Goal: Task Accomplishment & Management: Manage account settings

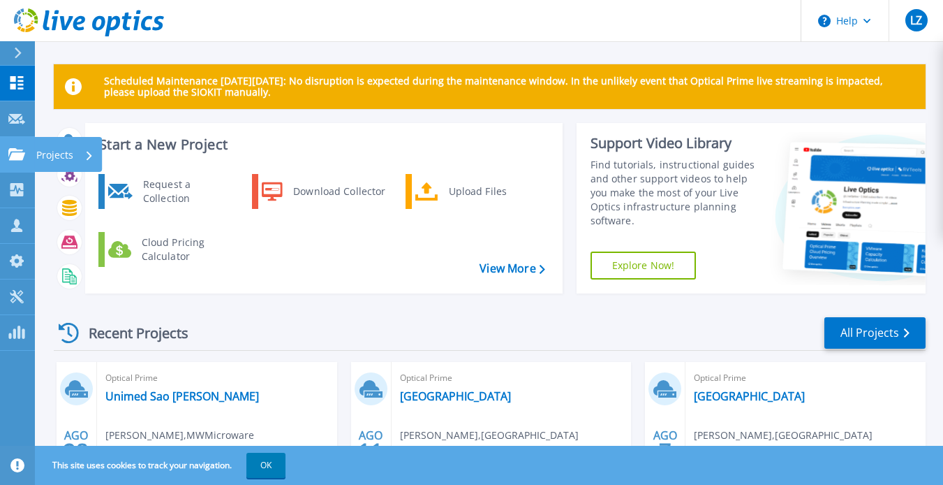
click at [16, 148] on div at bounding box center [16, 154] width 17 height 13
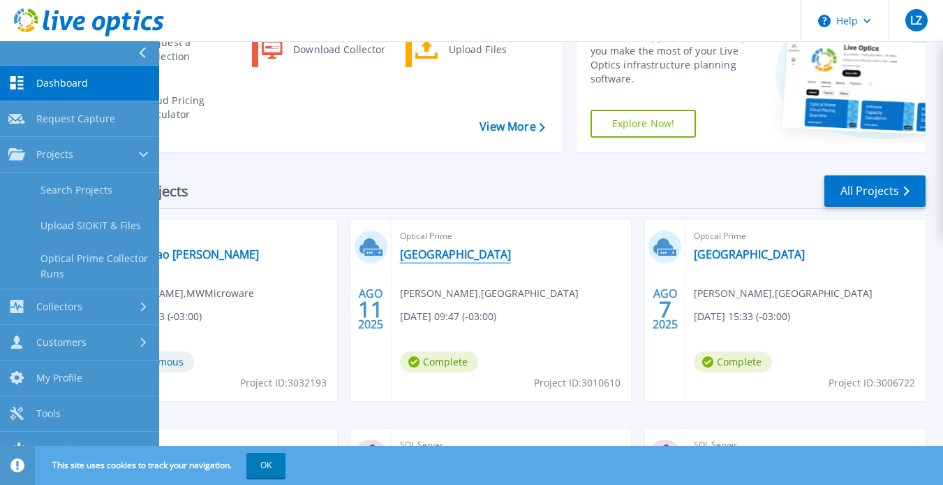
scroll to position [150, 0]
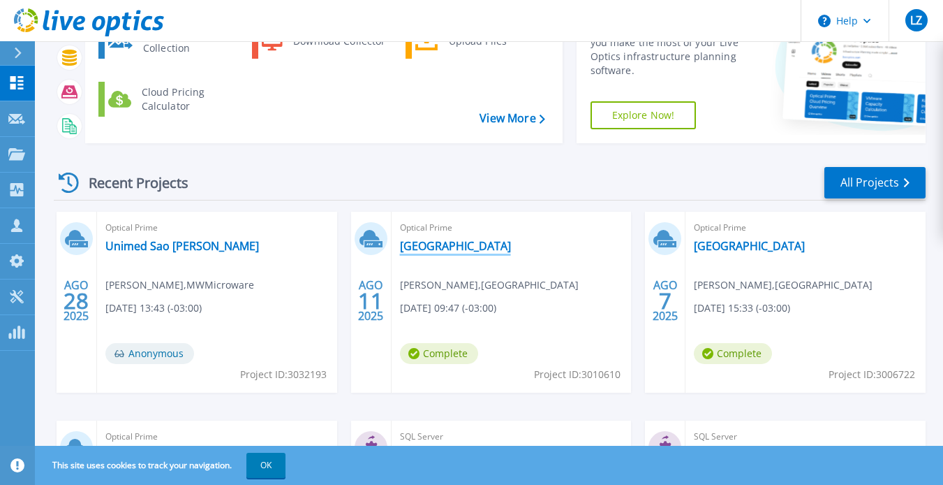
click at [466, 245] on link "[GEOGRAPHIC_DATA]" at bounding box center [455, 246] width 111 height 14
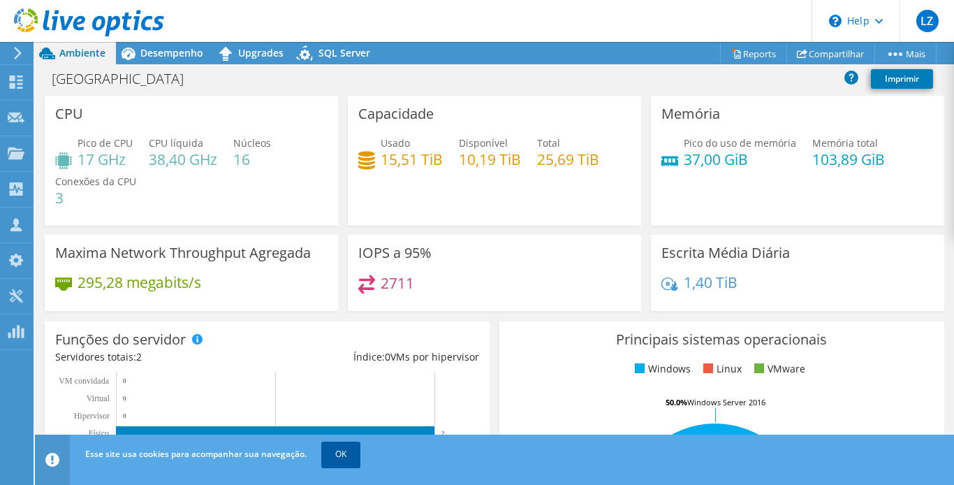
click at [337, 444] on link "OK" at bounding box center [340, 453] width 39 height 25
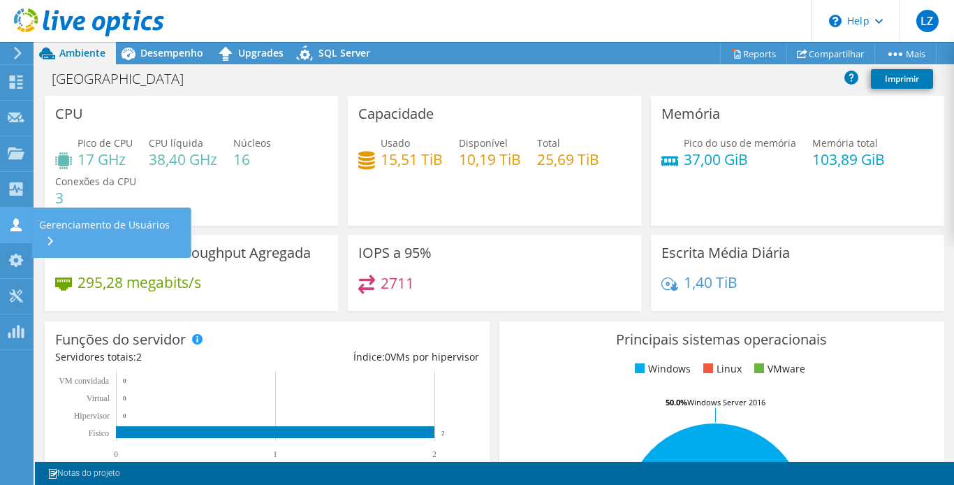
click at [67, 228] on div "Gerenciamento de Usuários" at bounding box center [111, 232] width 159 height 50
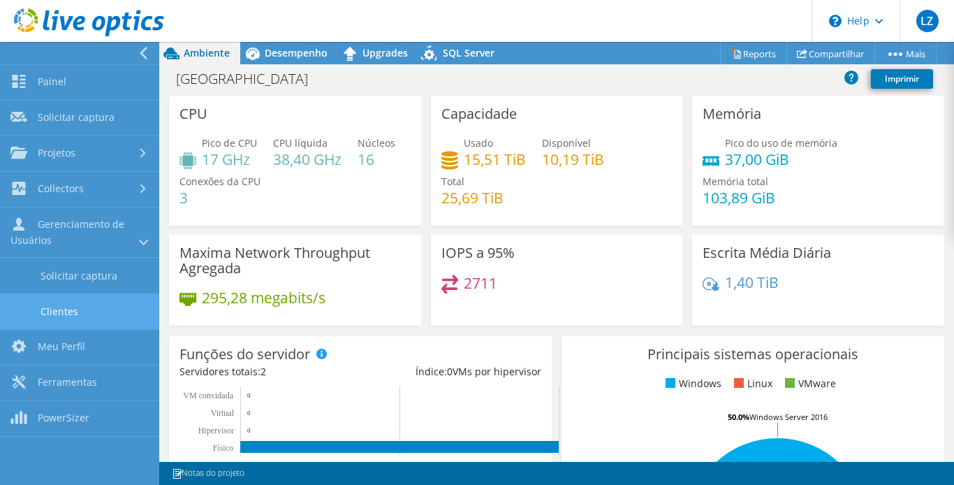
click at [74, 304] on link "Clientes" at bounding box center [79, 311] width 159 height 36
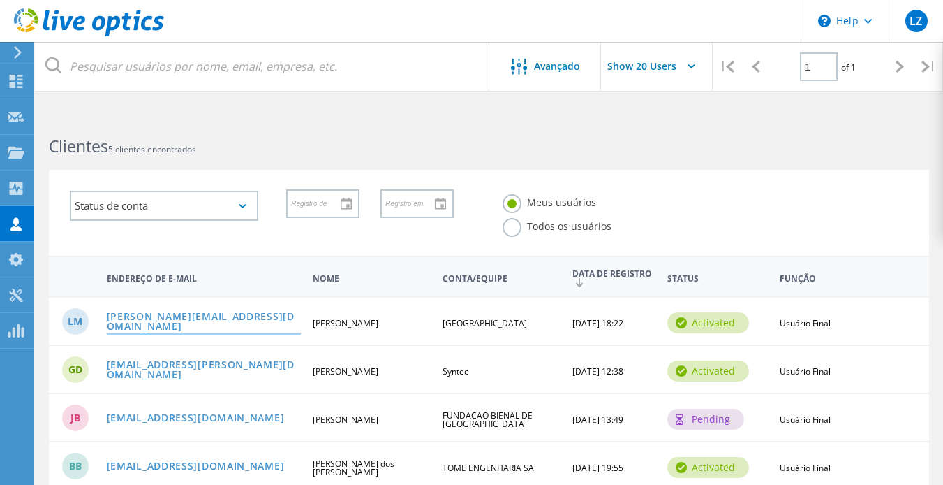
click at [197, 323] on link "[PERSON_NAME][EMAIL_ADDRESS][DOMAIN_NAME]" at bounding box center [204, 322] width 195 height 22
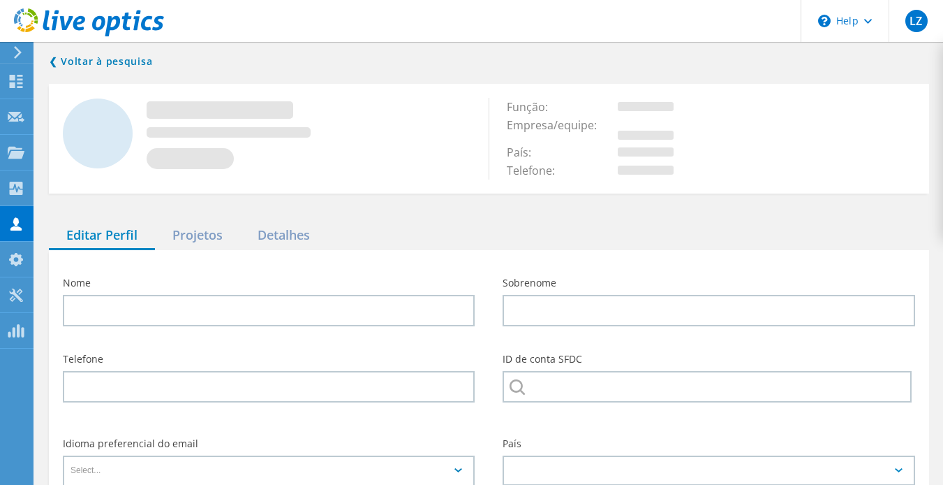
type input "Leandro"
type input "Matthes Aurelli"
type input "[GEOGRAPHIC_DATA]"
type input "Português"
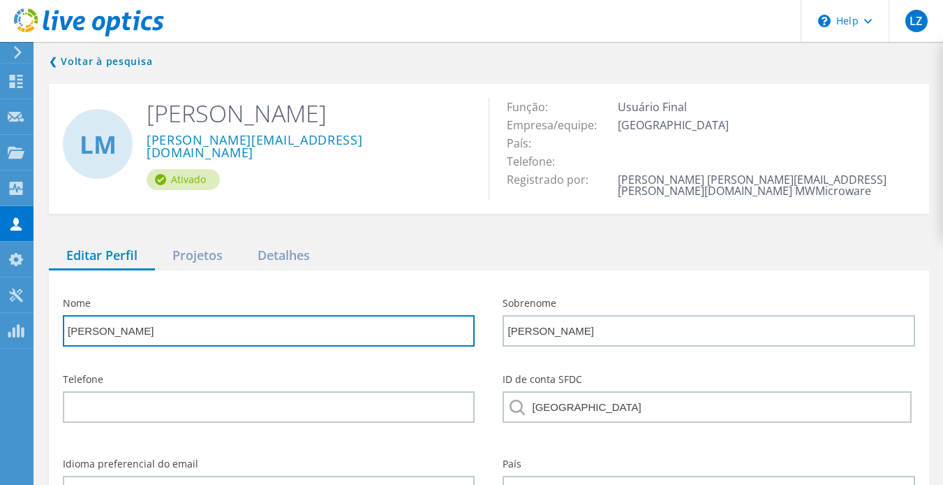
drag, startPoint x: 126, startPoint y: 349, endPoint x: 38, endPoint y: 327, distance: 91.4
click at [38, 327] on div "❮ Voltar à pesquisa LM Leandro Matthes Aurelli leandro@museuartesacra.org.br At…" at bounding box center [489, 330] width 908 height 583
type input "Diego"
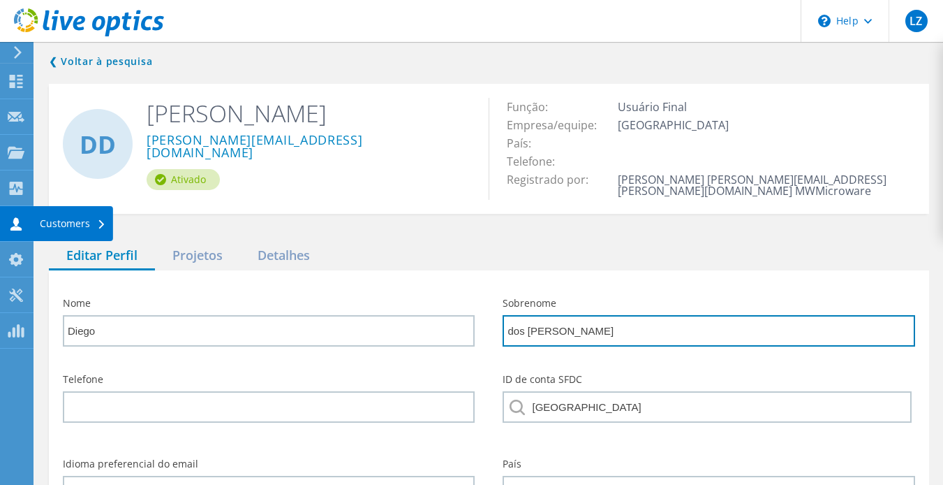
type input "dos Santos"
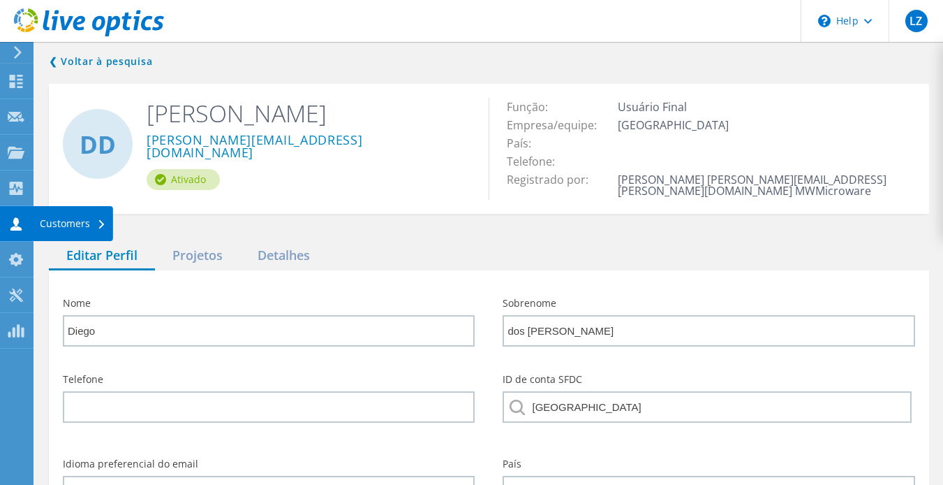
click at [24, 219] on icon at bounding box center [16, 223] width 17 height 13
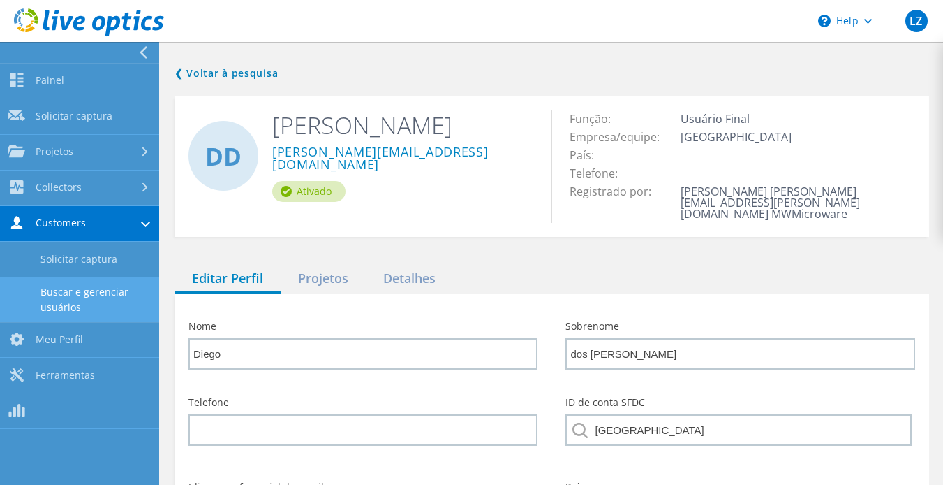
click at [66, 293] on link "Buscar e gerenciar usuários" at bounding box center [79, 299] width 159 height 45
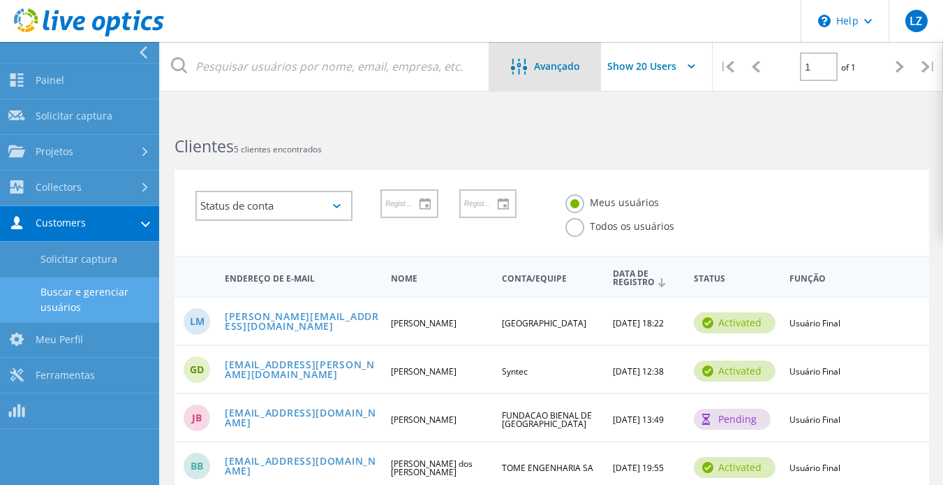
click at [573, 68] on span "Avançado" at bounding box center [557, 66] width 46 height 10
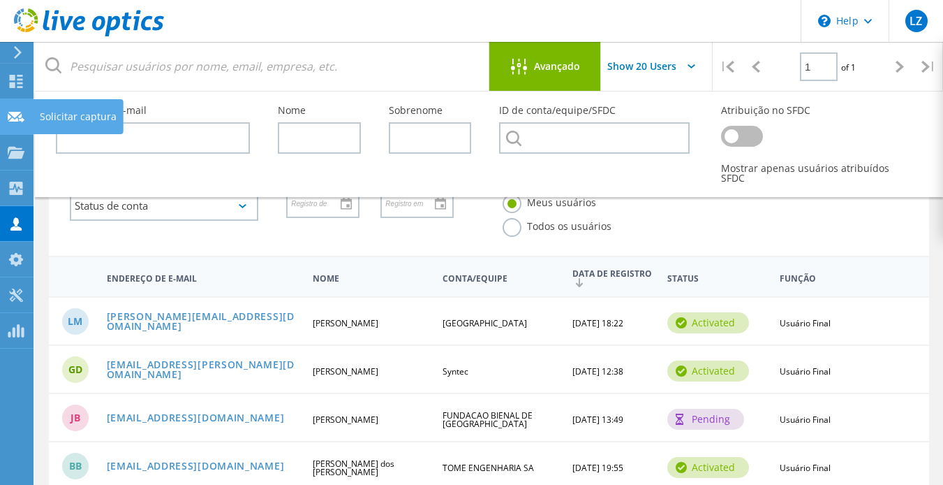
click at [17, 113] on use at bounding box center [16, 116] width 17 height 10
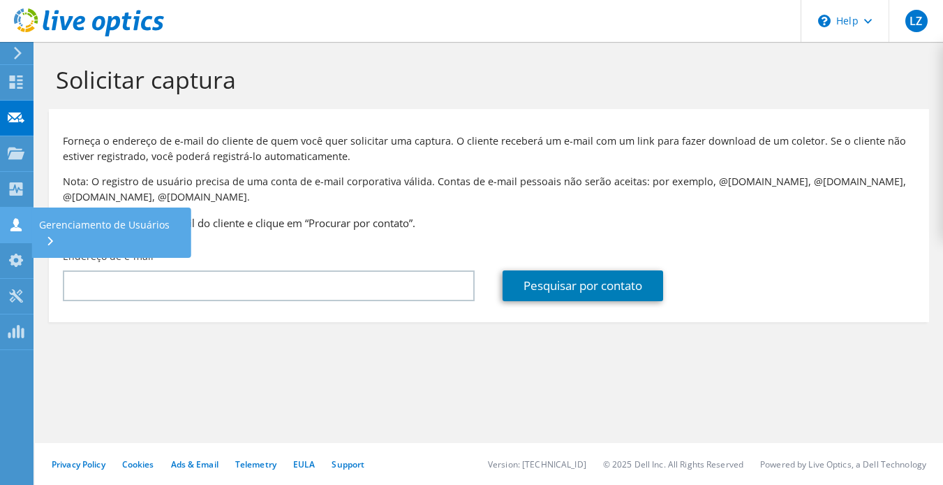
click at [105, 222] on div "Gerenciamento de Usuários" at bounding box center [111, 232] width 159 height 50
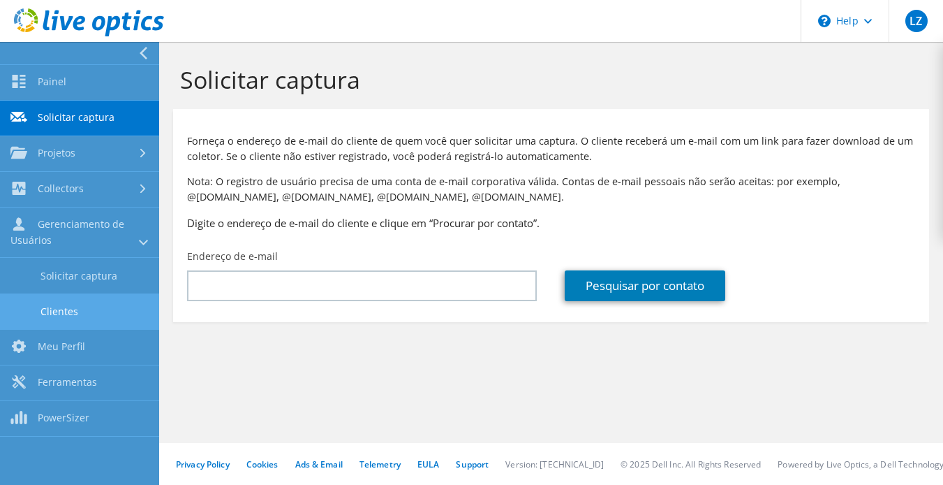
click at [96, 300] on link "Clientes" at bounding box center [79, 311] width 159 height 36
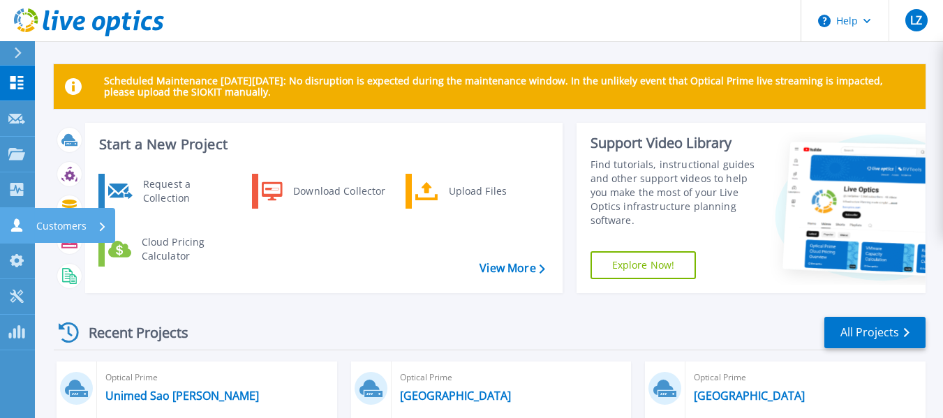
click at [30, 225] on link "Customers Customers" at bounding box center [17, 226] width 35 height 36
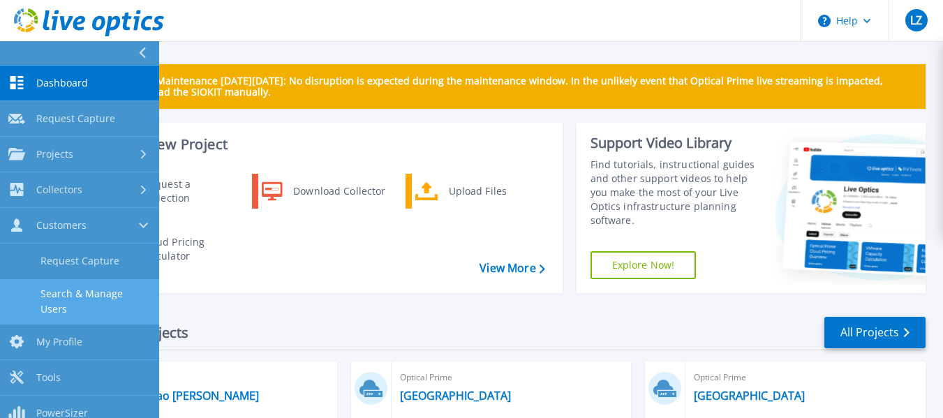
click at [69, 291] on link "Search & Manage Users" at bounding box center [79, 301] width 159 height 45
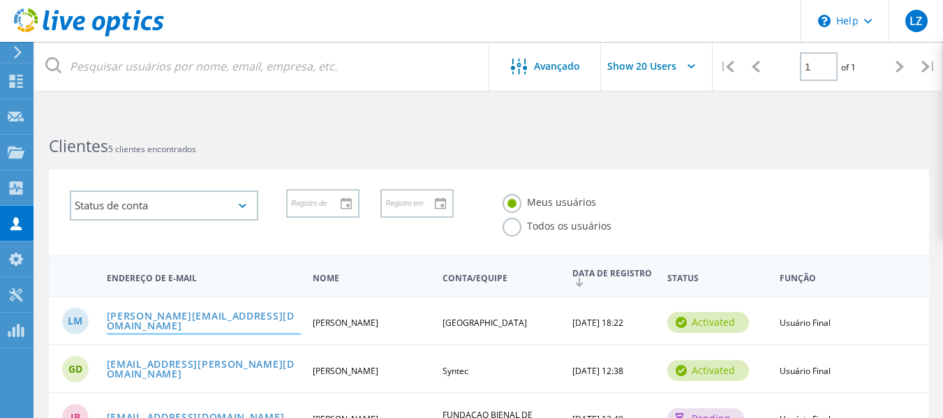
click at [134, 325] on link "[PERSON_NAME][EMAIL_ADDRESS][DOMAIN_NAME]" at bounding box center [204, 322] width 195 height 22
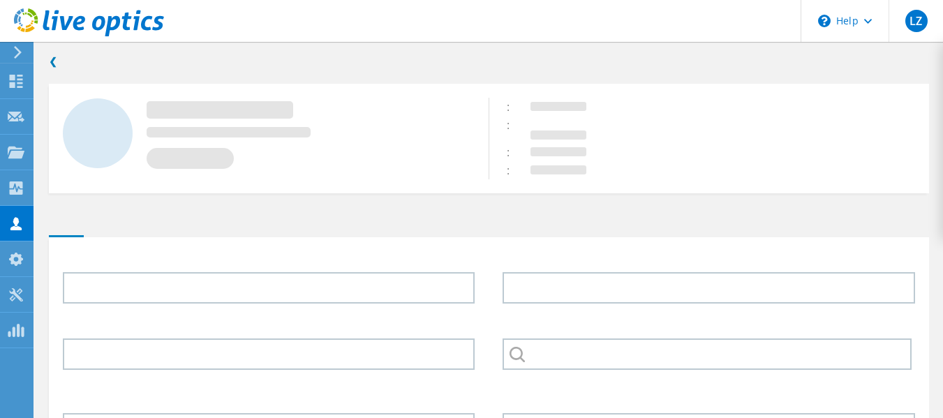
type input "[PERSON_NAME]"
type input "[GEOGRAPHIC_DATA]"
type input "Português"
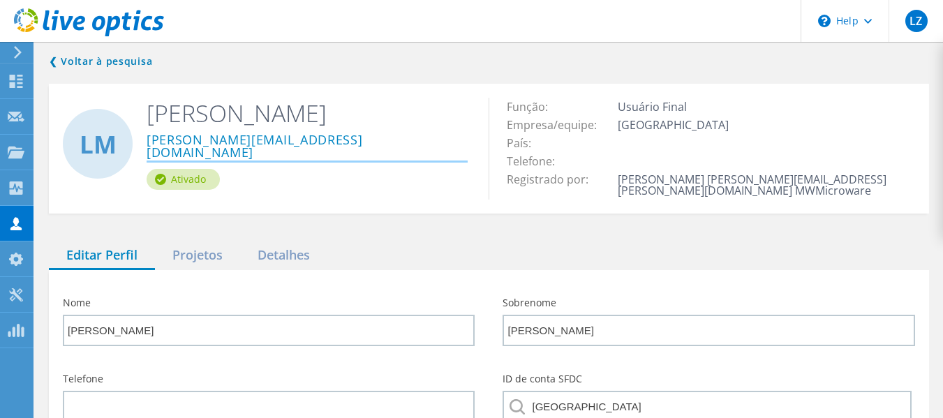
click at [300, 136] on link "leandro@museuartesacra.org.br" at bounding box center [307, 146] width 321 height 27
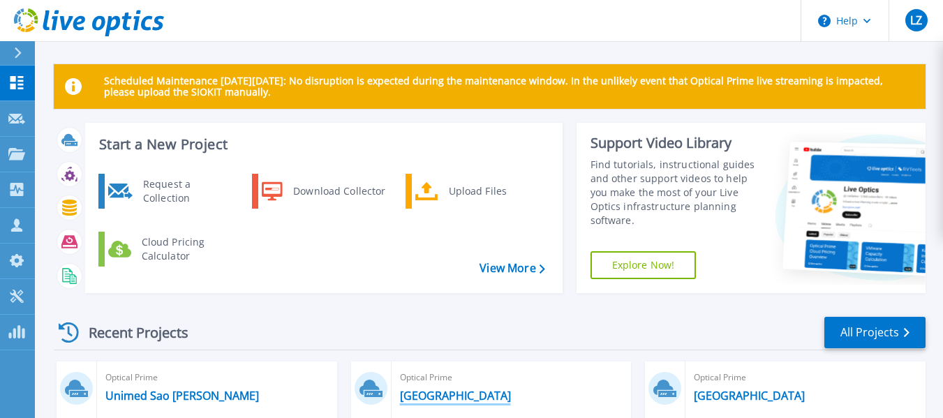
click at [438, 393] on link "[GEOGRAPHIC_DATA]" at bounding box center [455, 396] width 111 height 14
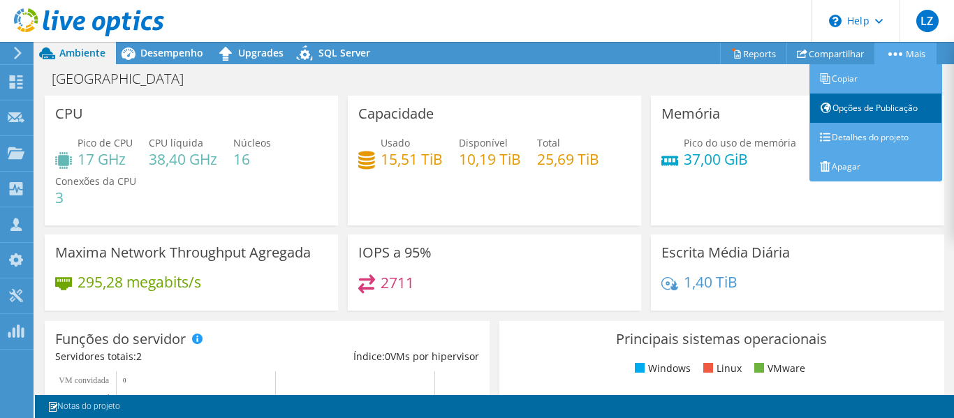
click at [853, 102] on link "Opções de Publicação" at bounding box center [875, 108] width 133 height 29
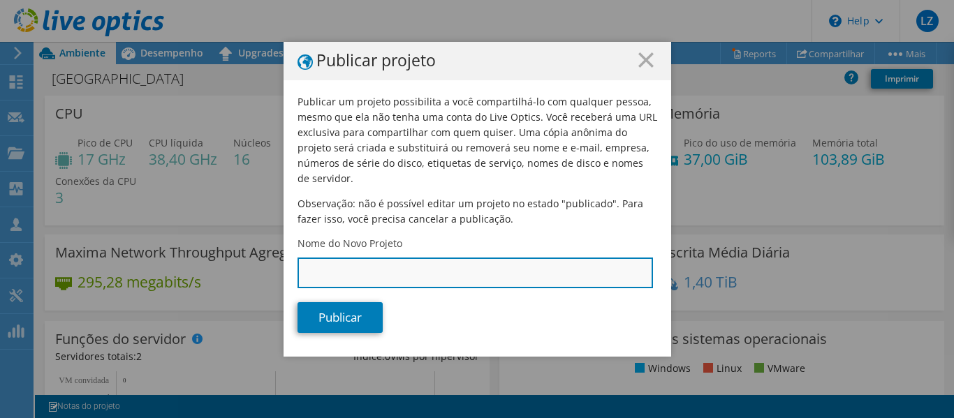
click at [367, 258] on input "Nome do Novo Projeto" at bounding box center [474, 273] width 355 height 31
type input "Museu da Arte Sacra - 08/2025"
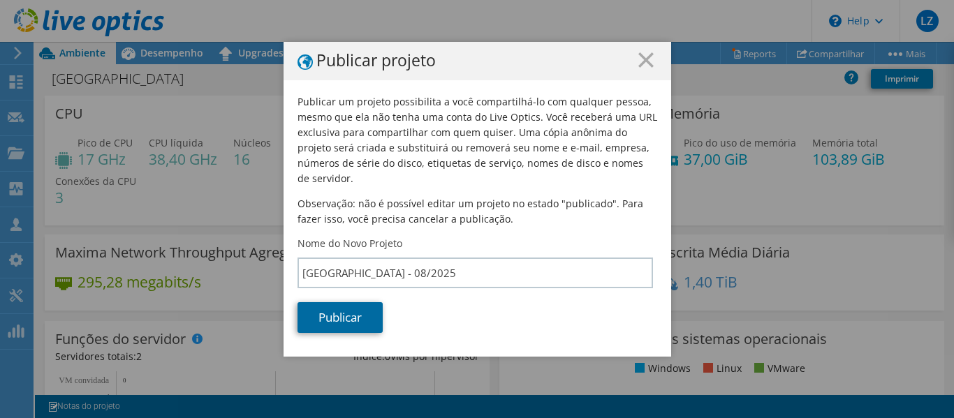
click at [357, 302] on link "Publicar" at bounding box center [339, 317] width 85 height 31
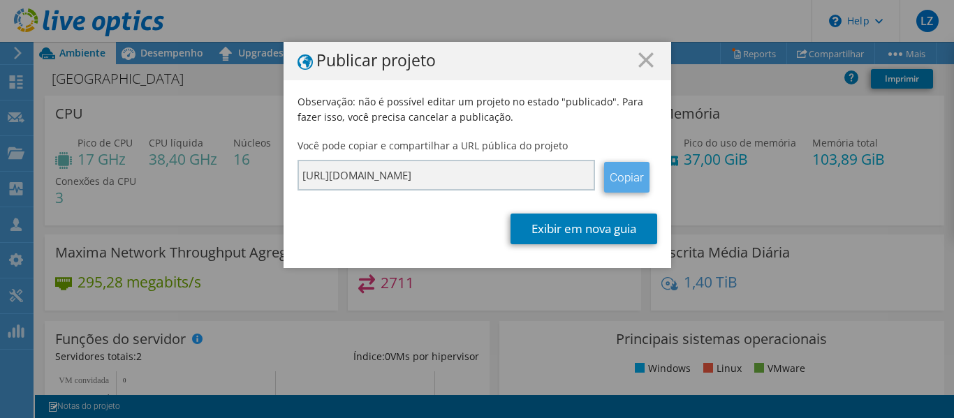
click at [621, 182] on link "Copiar" at bounding box center [626, 177] width 45 height 31
click at [642, 63] on line at bounding box center [646, 60] width 14 height 14
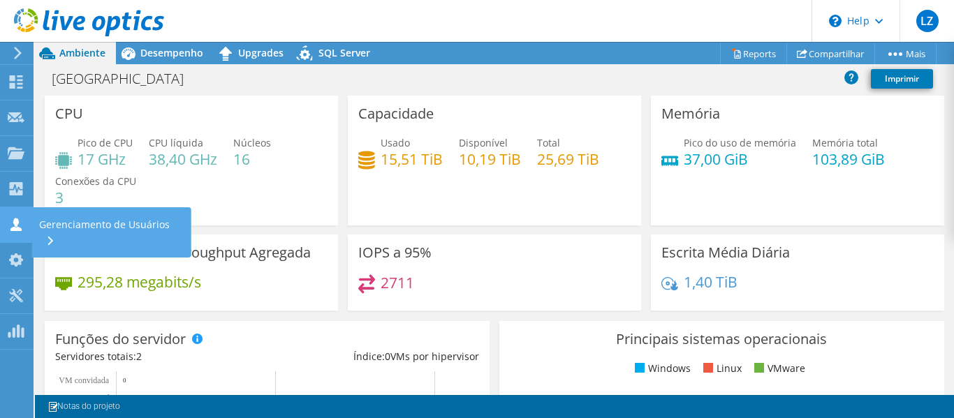
click at [50, 221] on div "Gerenciamento de Usuários" at bounding box center [111, 232] width 159 height 50
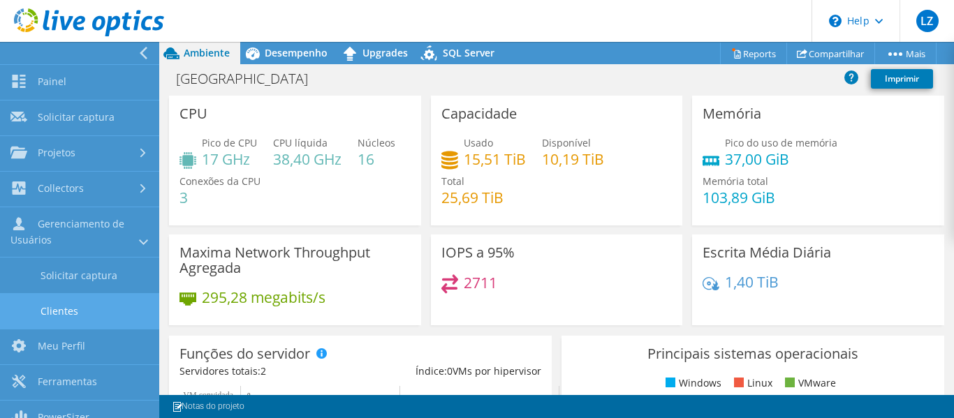
click at [61, 309] on link "Clientes" at bounding box center [79, 311] width 159 height 36
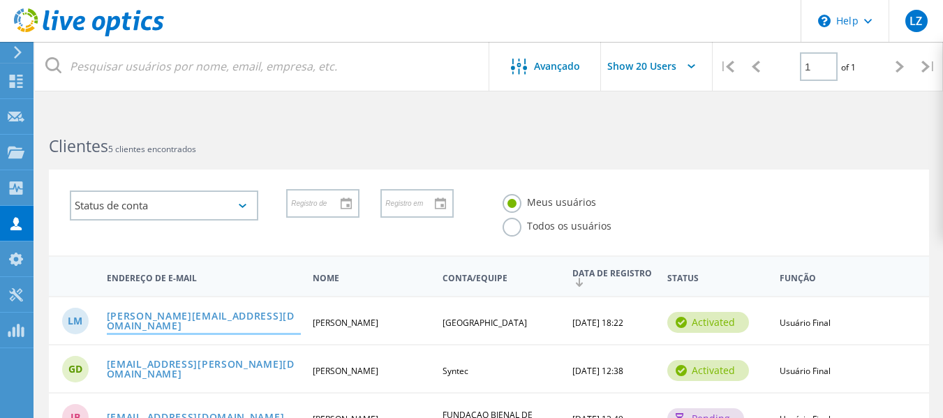
click at [191, 320] on link "leandro@museuartesacra.org.br" at bounding box center [204, 322] width 195 height 22
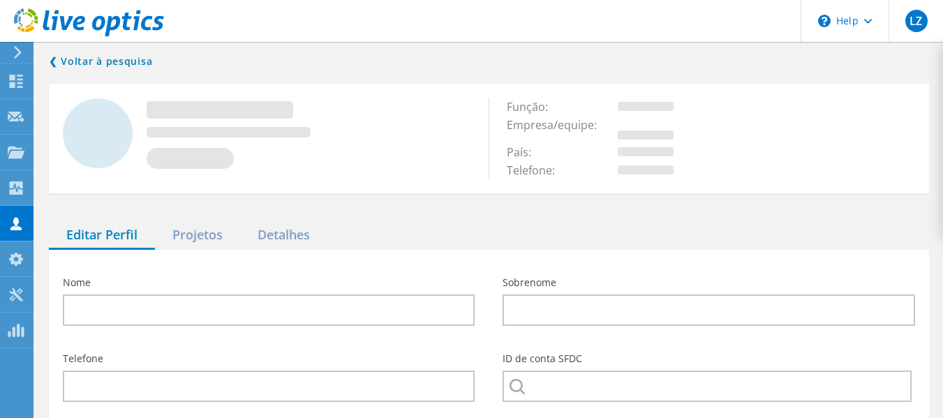
type input "Leandro"
type input "Matthes Aurelli"
type input "Museu da Arte Sacra"
type input "Português"
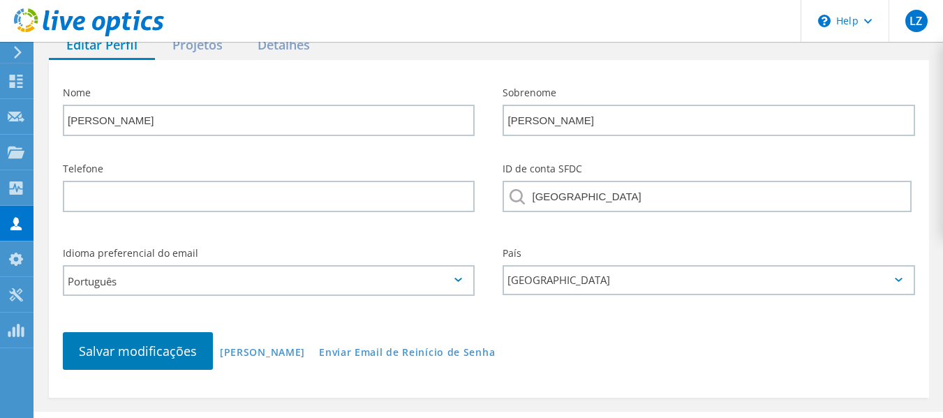
scroll to position [257, 0]
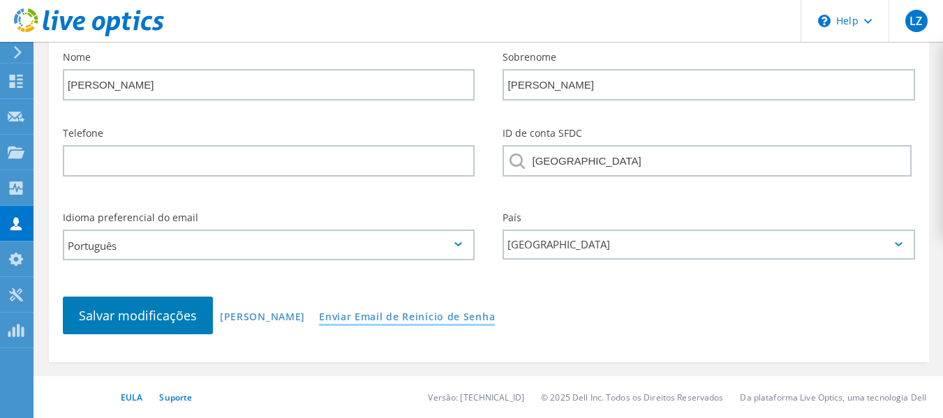
click at [383, 323] on link "Enviar Email de Reinício de Senha" at bounding box center [407, 318] width 176 height 12
click at [418, 313] on link "Enviar Email de Reinício de Senha" at bounding box center [407, 318] width 176 height 12
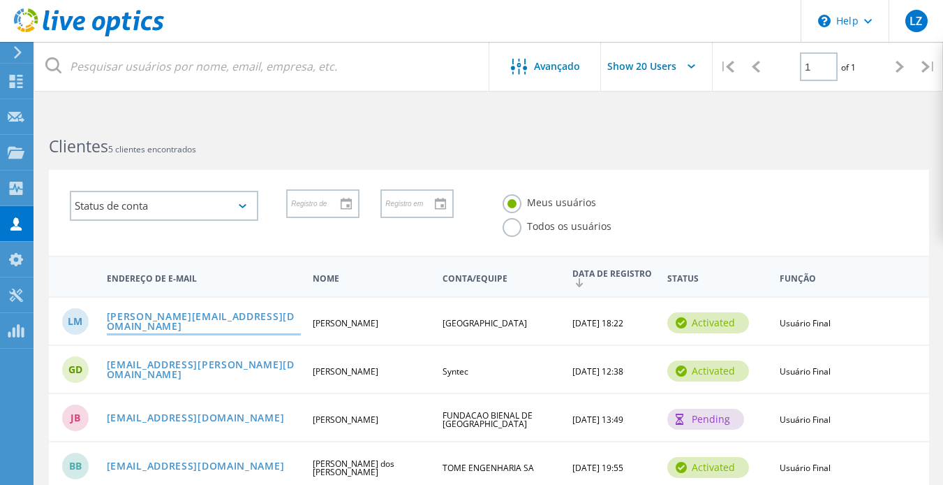
click at [145, 320] on link "[PERSON_NAME][EMAIL_ADDRESS][DOMAIN_NAME]" at bounding box center [204, 322] width 195 height 22
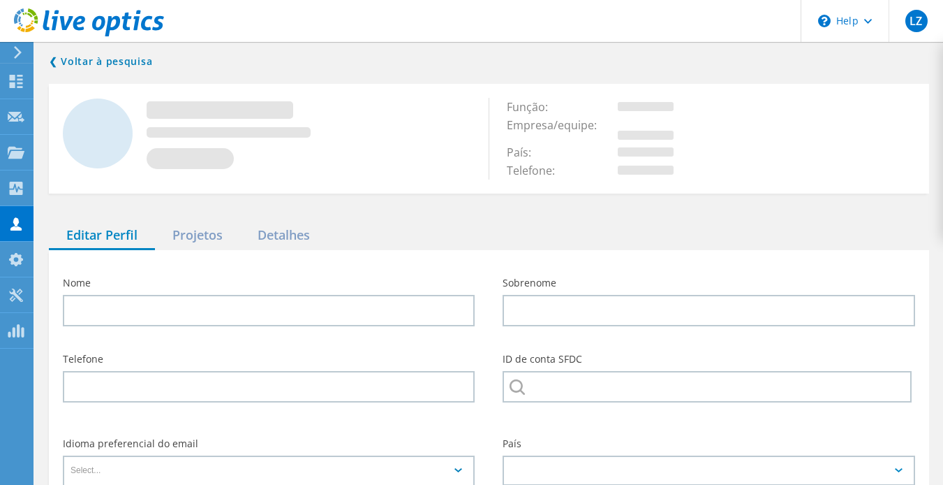
type input "[PERSON_NAME]"
type input "[GEOGRAPHIC_DATA]"
type input "Português"
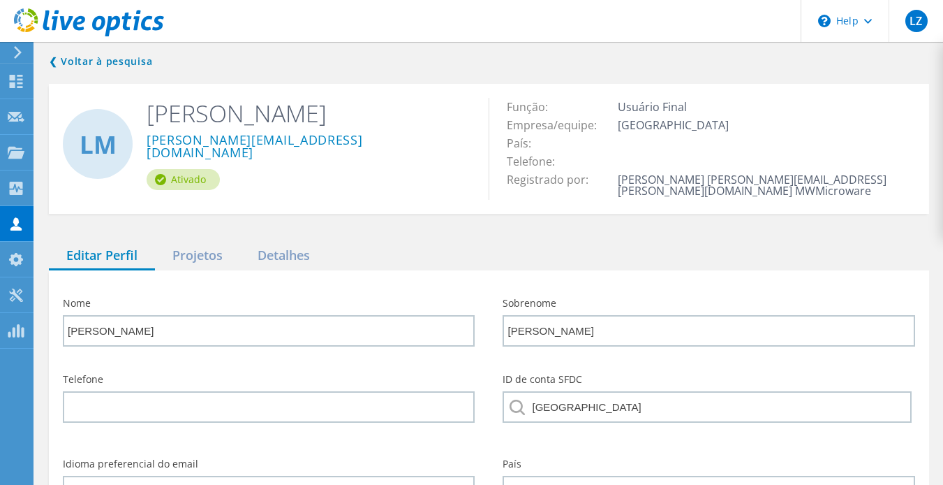
scroll to position [191, 0]
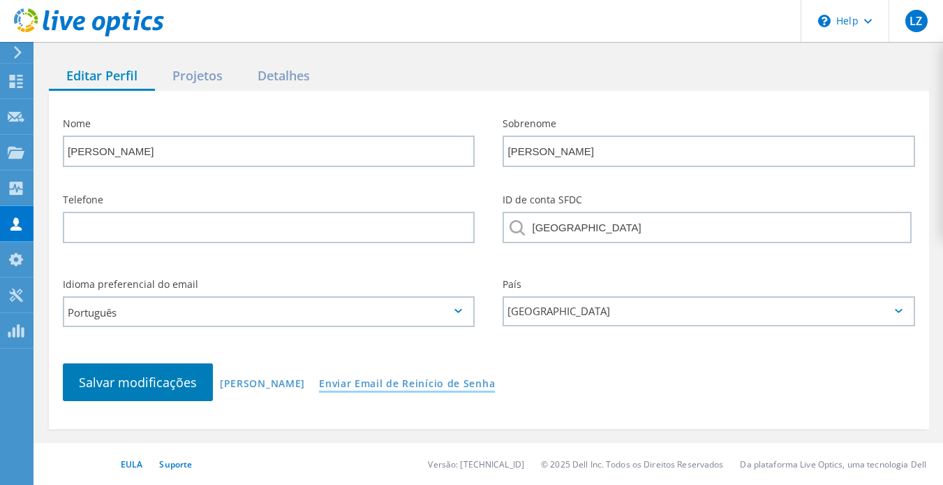
click at [374, 385] on link "Enviar Email de Reinício de Senha" at bounding box center [407, 384] width 176 height 12
